Goal: Book appointment/travel/reservation

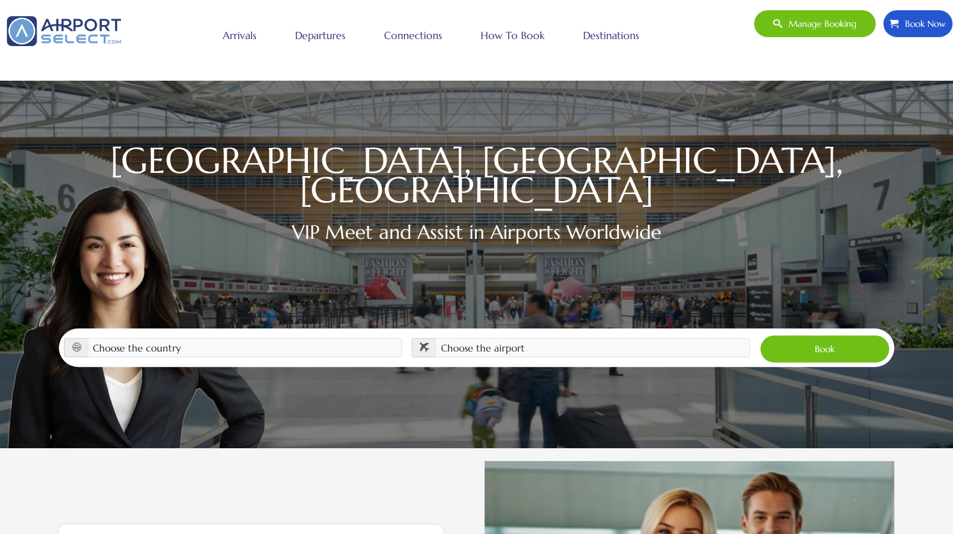
click at [416, 34] on link "Connections" at bounding box center [413, 35] width 65 height 32
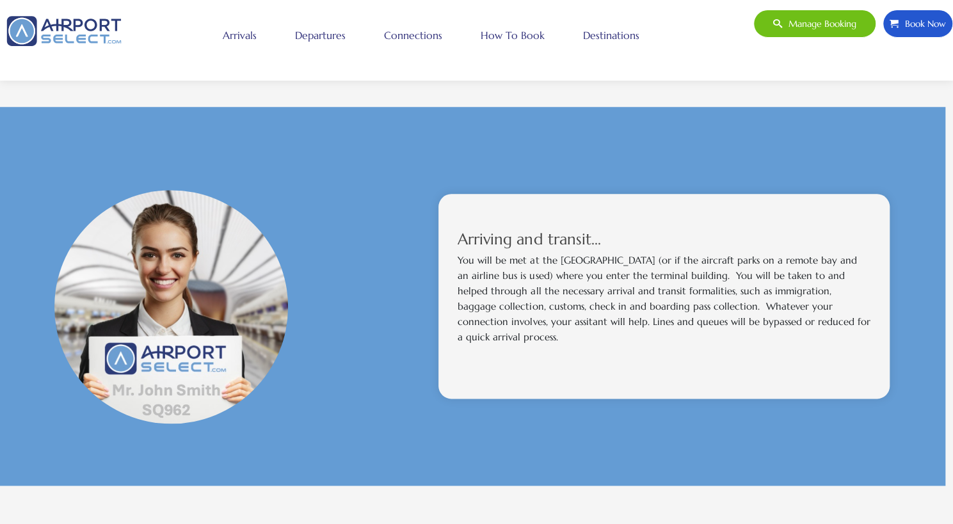
scroll to position [680, 4]
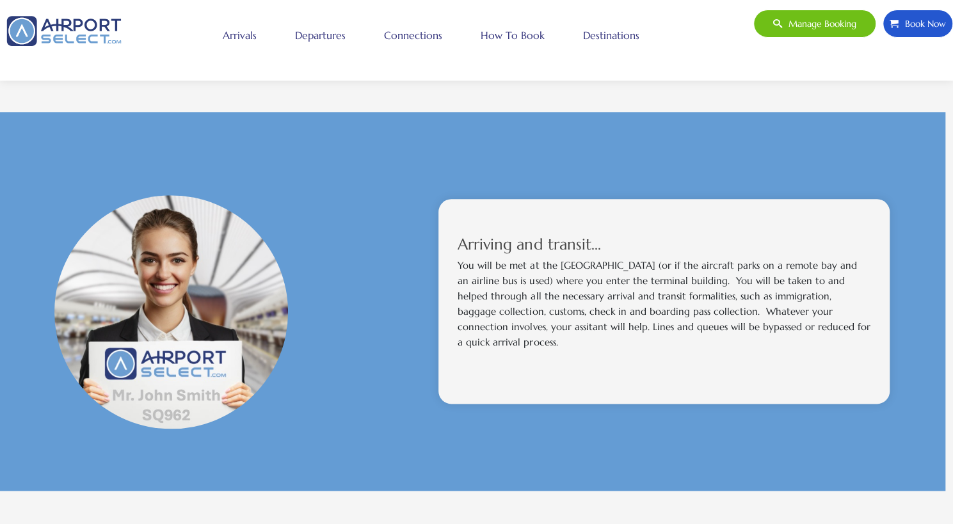
click at [512, 31] on link "How to book" at bounding box center [512, 35] width 70 height 32
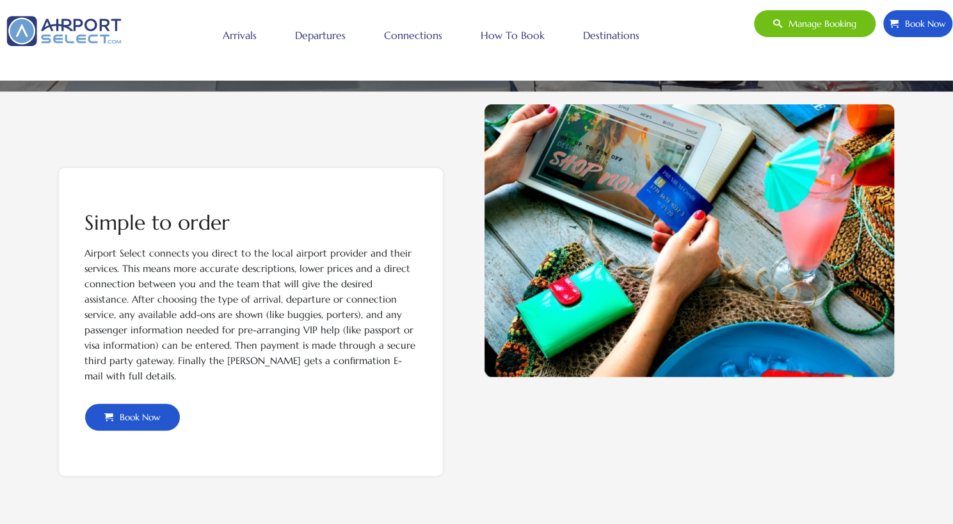
scroll to position [361, 0]
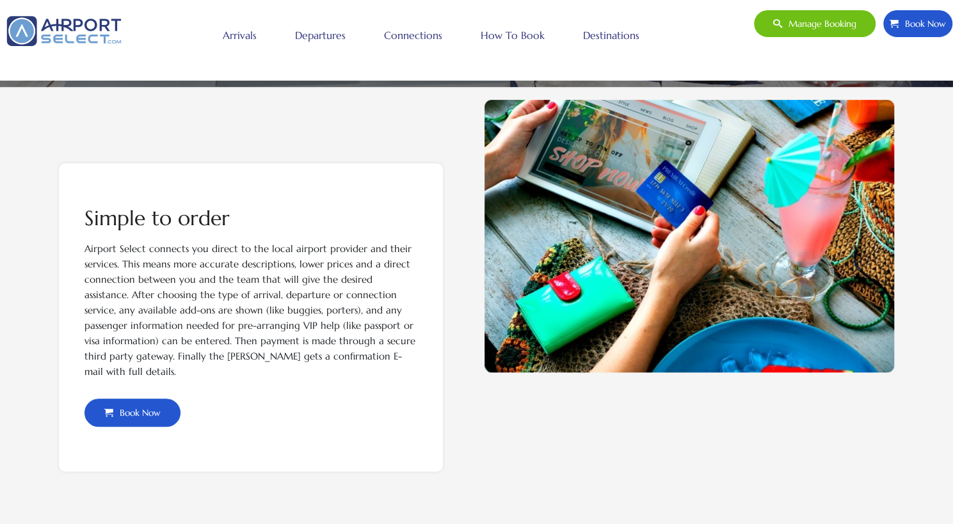
click at [146, 409] on span "Book Now" at bounding box center [136, 412] width 47 height 27
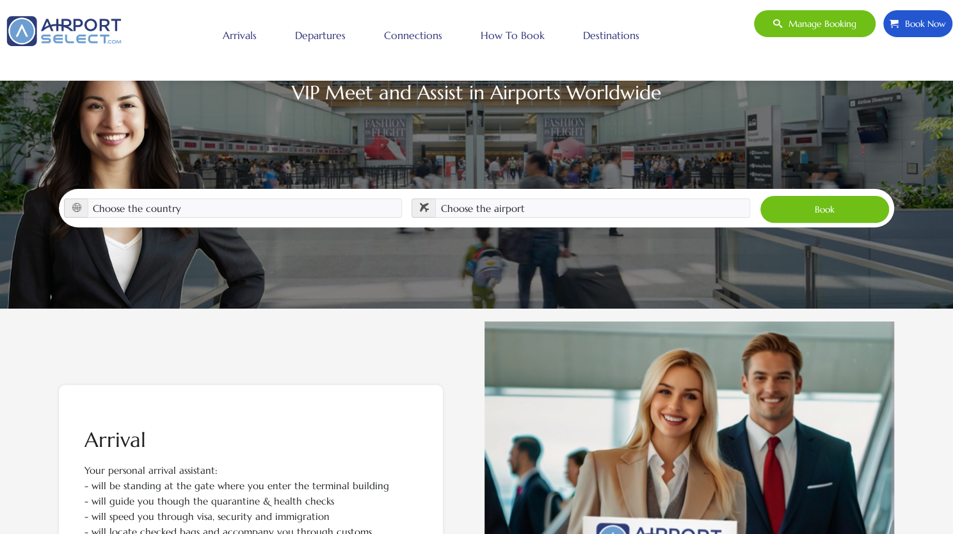
scroll to position [2, 0]
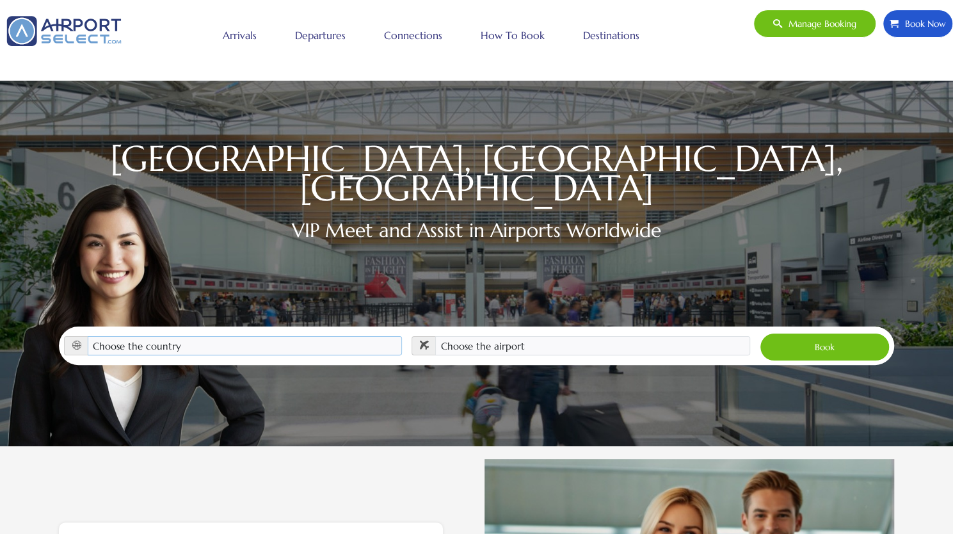
click at [106, 336] on select "Choose the country Albania Austria Bosnia and Herzegovina Canada China Croatia …" at bounding box center [245, 345] width 315 height 19
select select "DEU"
click at [88, 336] on select "Choose the country Albania Austria Bosnia and Herzegovina Canada China Croatia …" at bounding box center [245, 345] width 315 height 19
click at [460, 336] on select "Choose the airport Berlin Brandenburg Airport (BER) Frankfurt International Apt…" at bounding box center [592, 345] width 315 height 19
select select "MUC"
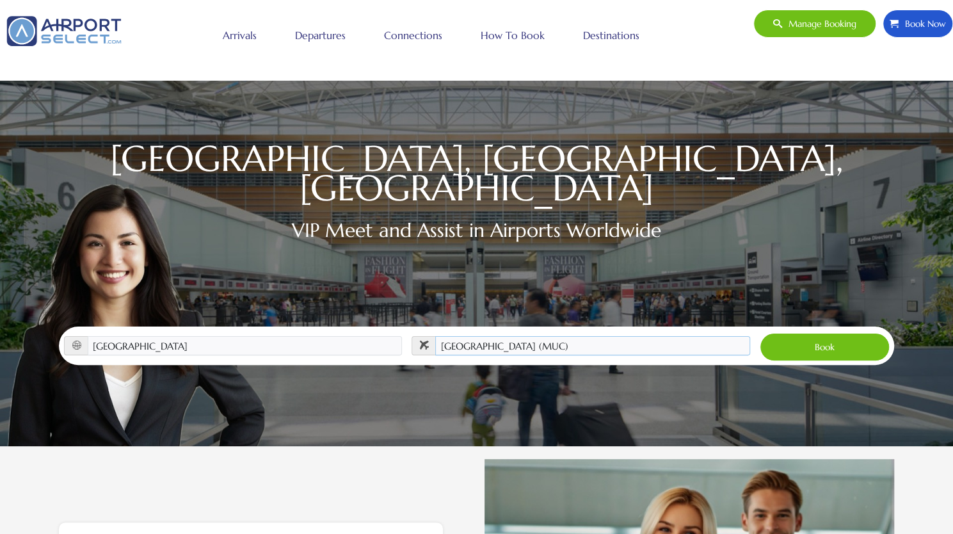
click at [435, 336] on select "Choose the airport Berlin Brandenburg Airport (BER) Frankfurt International Apt…" at bounding box center [592, 345] width 315 height 19
click at [819, 333] on button "Book" at bounding box center [824, 347] width 130 height 28
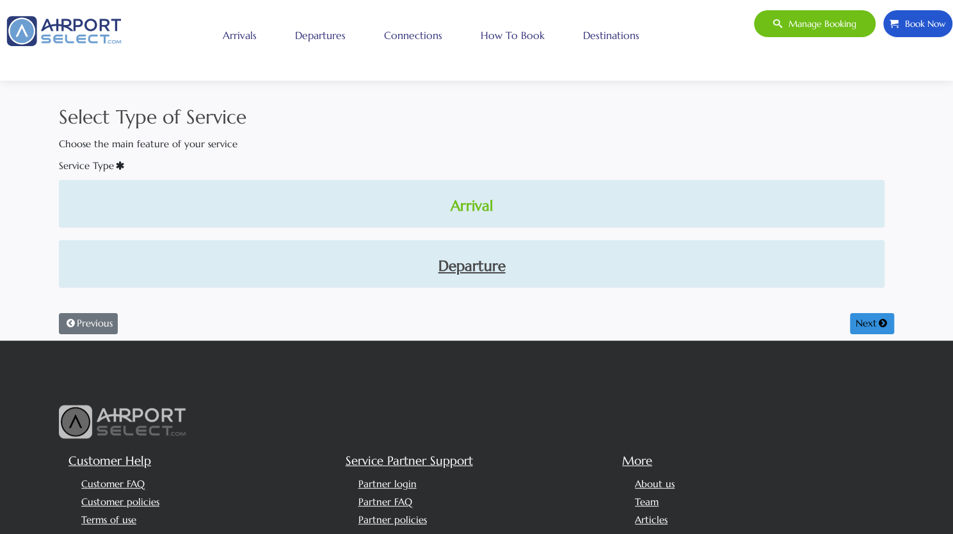
click at [475, 203] on link "Arrival" at bounding box center [471, 206] width 805 height 22
